Goal: Task Accomplishment & Management: Complete application form

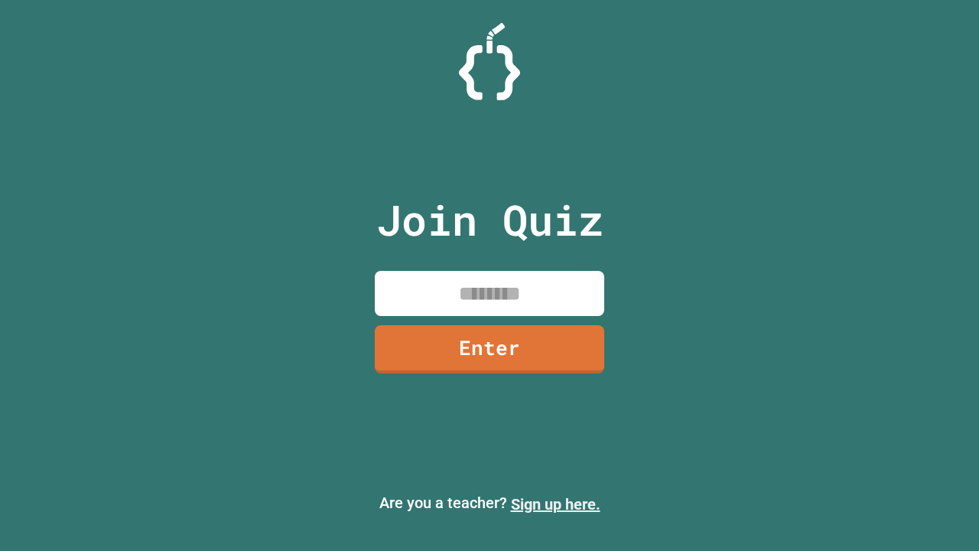
click at [555, 504] on link "Sign up here." at bounding box center [555, 504] width 89 height 18
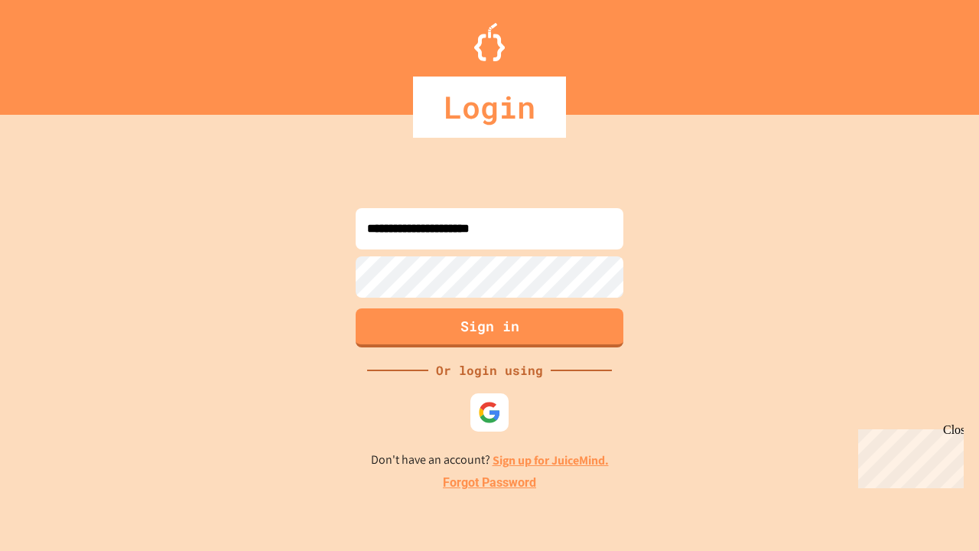
type input "**********"
